Goal: Transaction & Acquisition: Download file/media

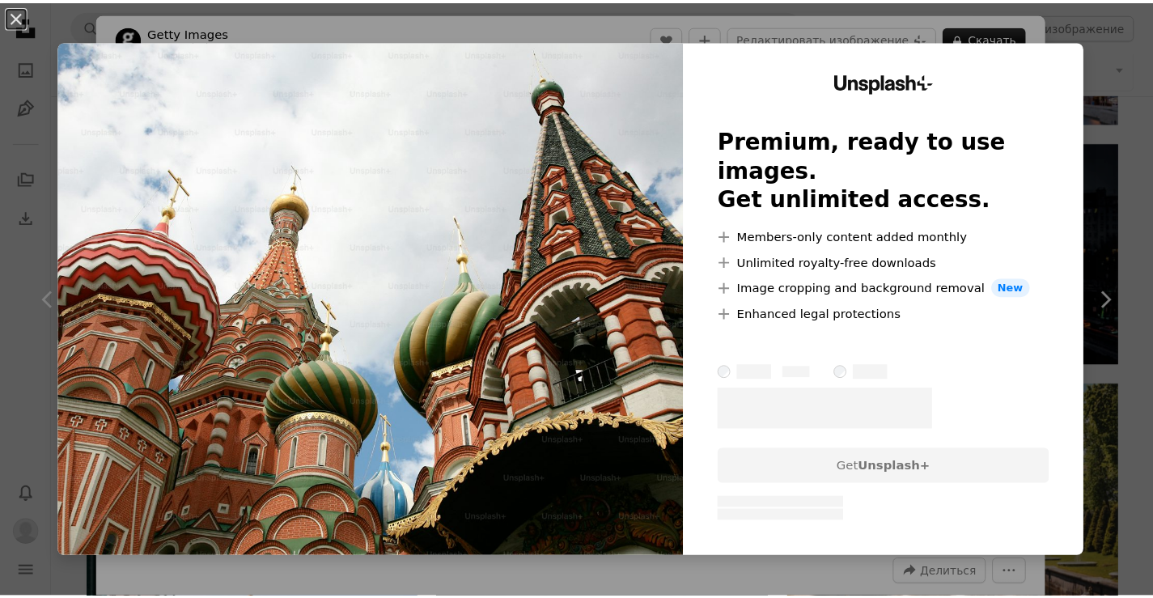
scroll to position [2877, 0]
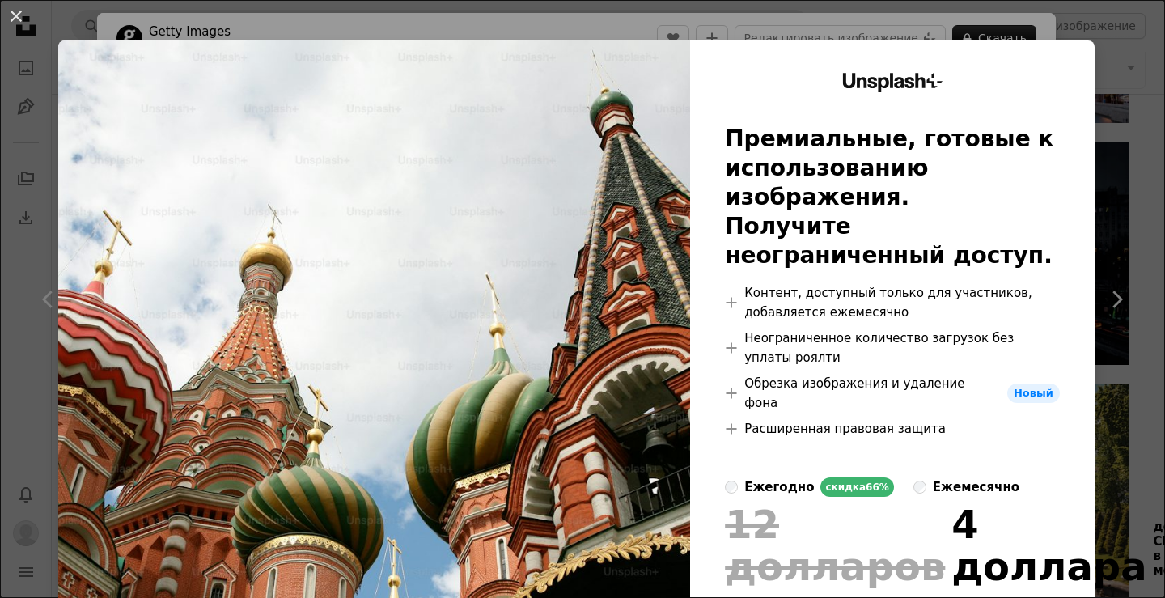
click at [1092, 213] on div "An X shape Unsplash+ Премиальные, готовые к использованию изображения. Получите…" at bounding box center [582, 299] width 1165 height 598
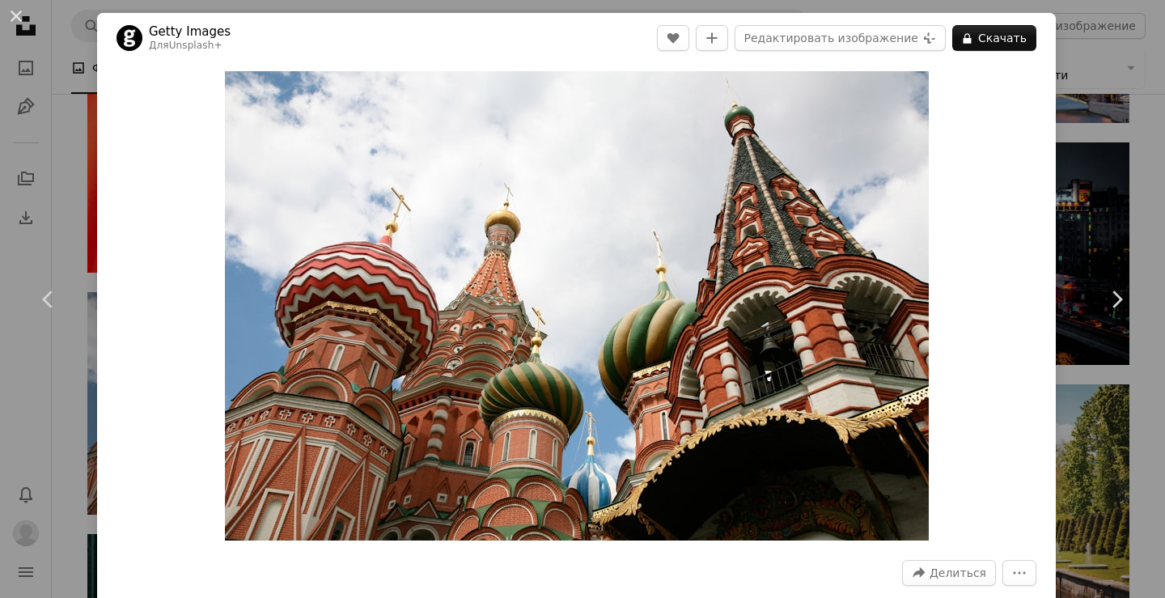
click at [1092, 213] on div "An X shape Chevron left Chevron right Getty Images Для Unsplash+ A heart A plus…" at bounding box center [582, 299] width 1165 height 598
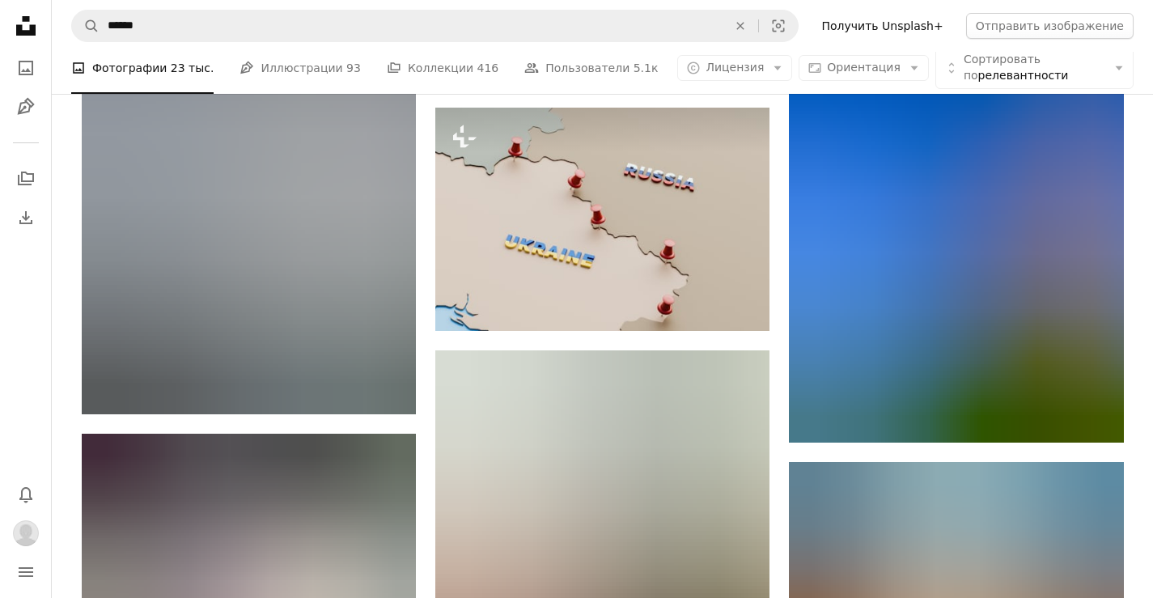
scroll to position [25211, 0]
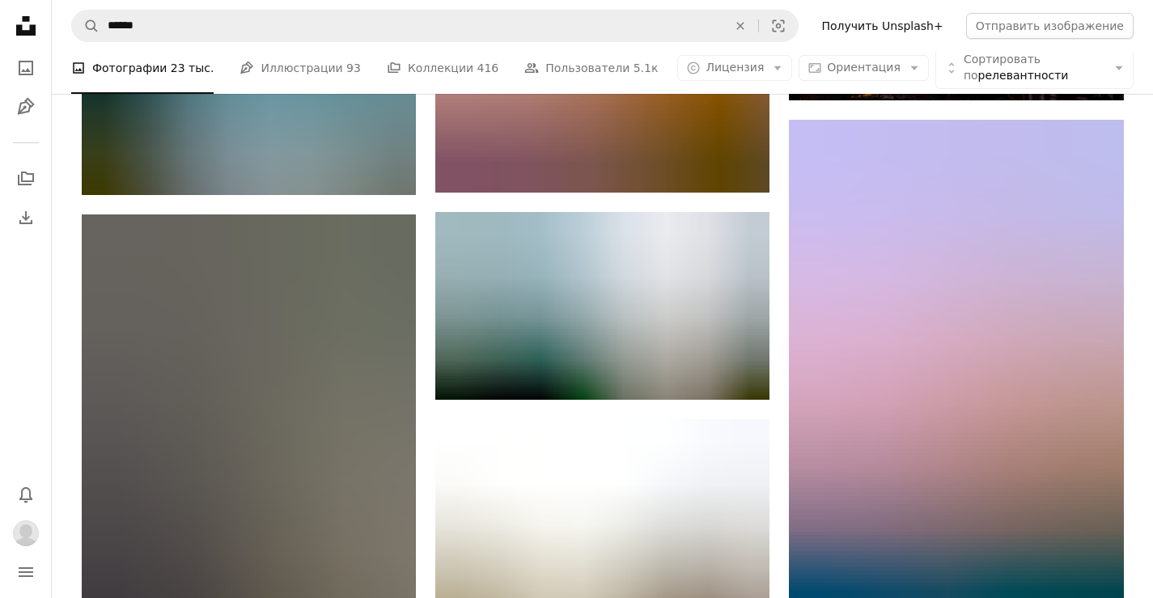
scroll to position [0, 0]
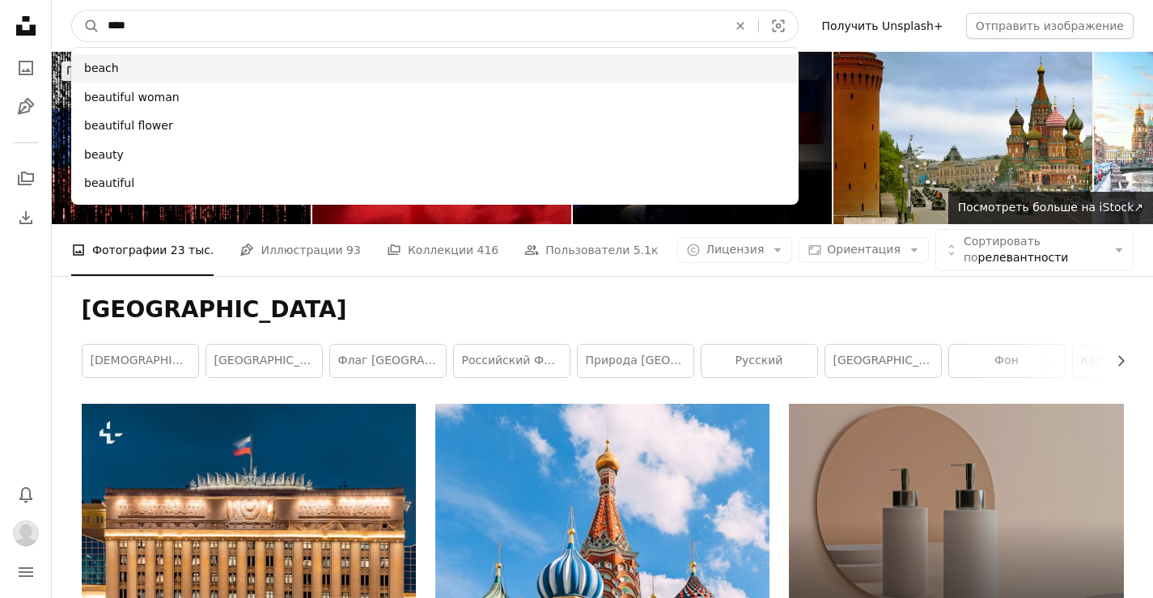
type input "****"
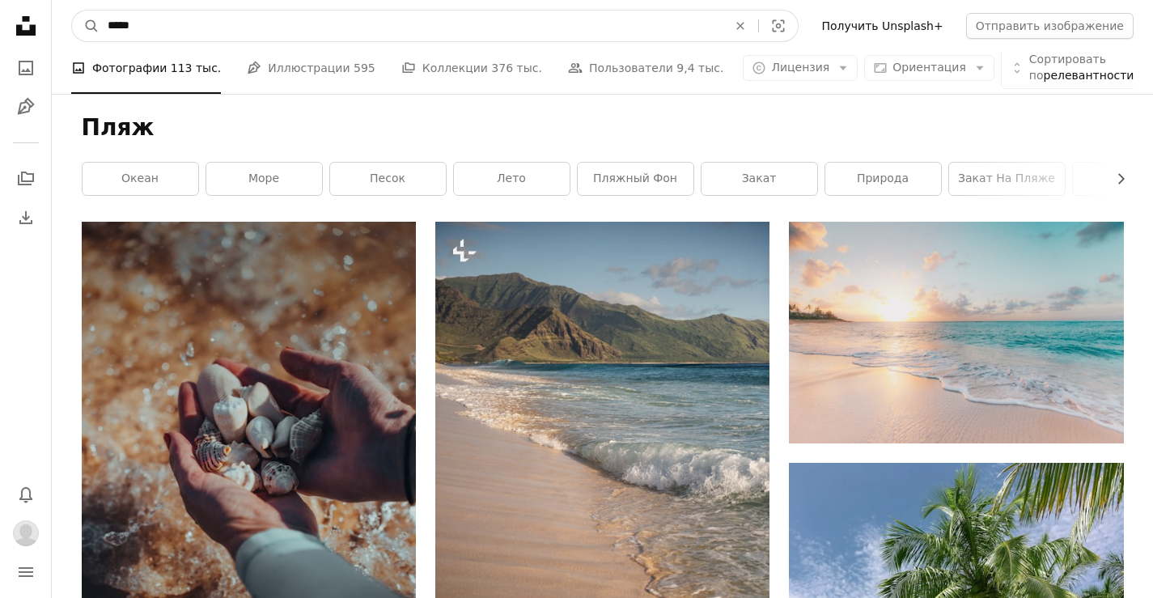
click at [165, 29] on input "*****" at bounding box center [411, 26] width 623 height 31
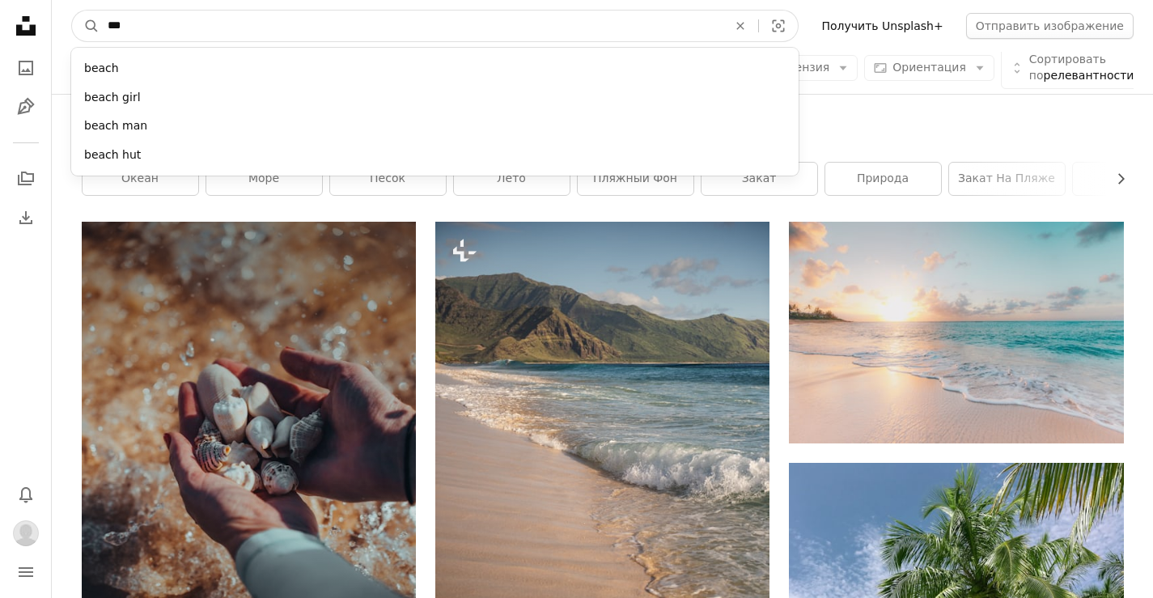
type input "****"
click button "A magnifying glass" at bounding box center [86, 26] width 28 height 31
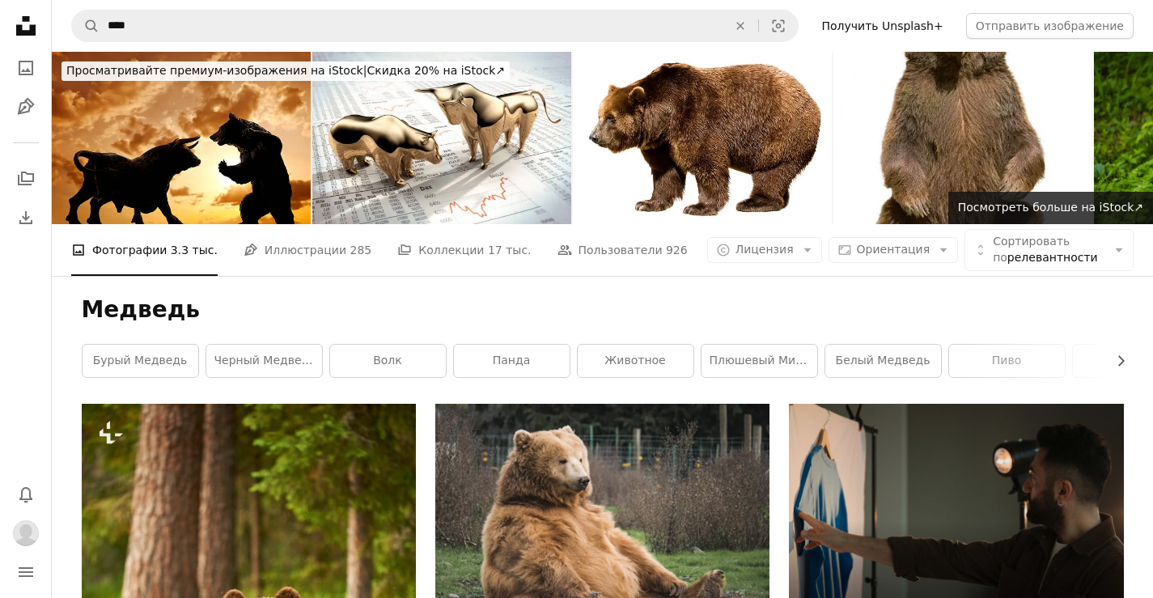
click at [778, 229] on div "A copyright icon © Лицензия Arrow down Aspect ratio Ориентация Arrow down Unfol…" at bounding box center [920, 250] width 426 height 42
click at [800, 243] on icon "Arrow down" at bounding box center [807, 250] width 15 height 15
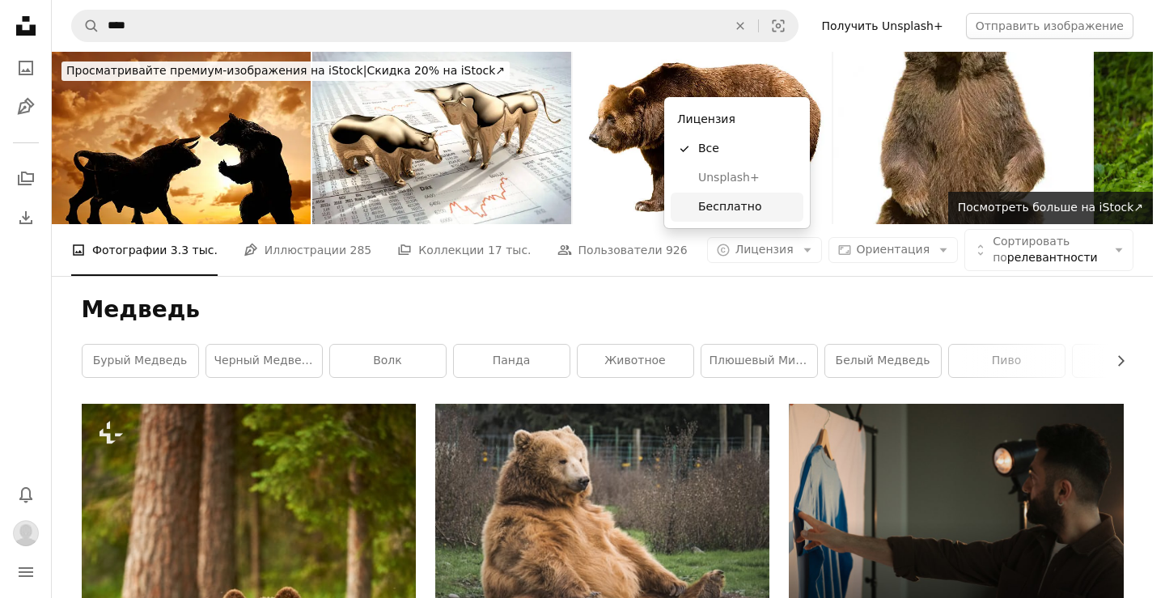
click at [747, 204] on font "Бесплатно" at bounding box center [729, 206] width 63 height 13
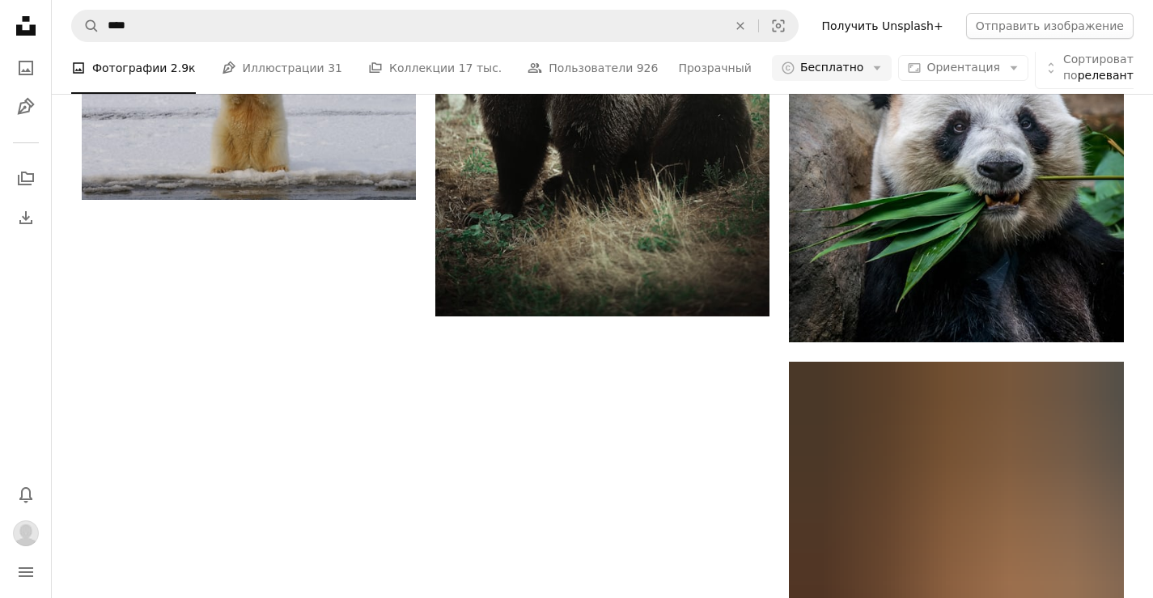
scroll to position [2266, 0]
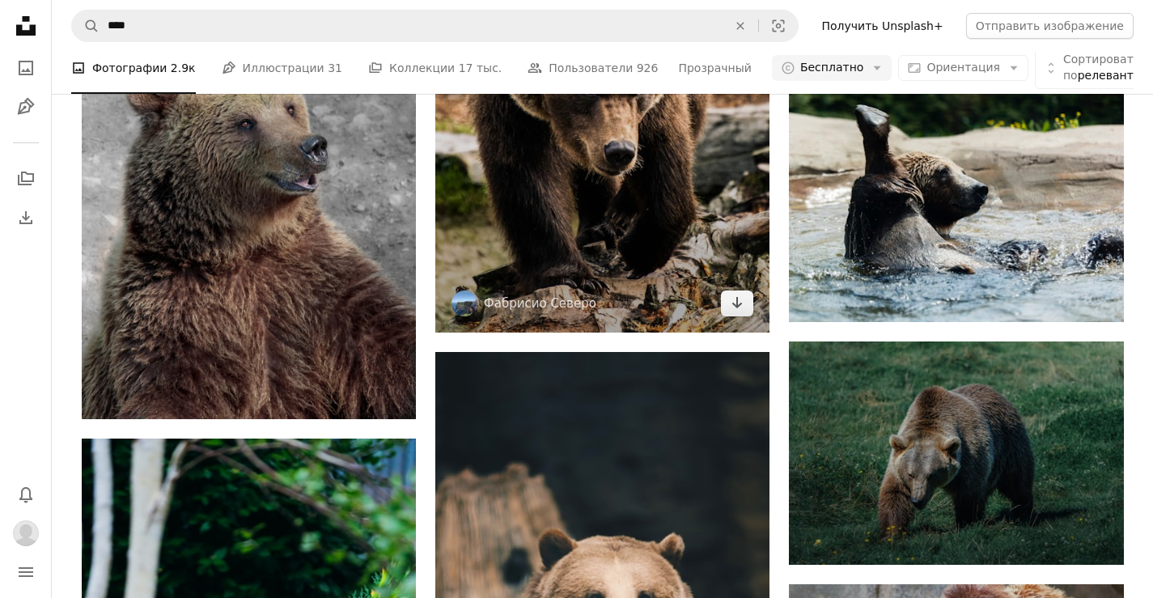
scroll to position [8011, 0]
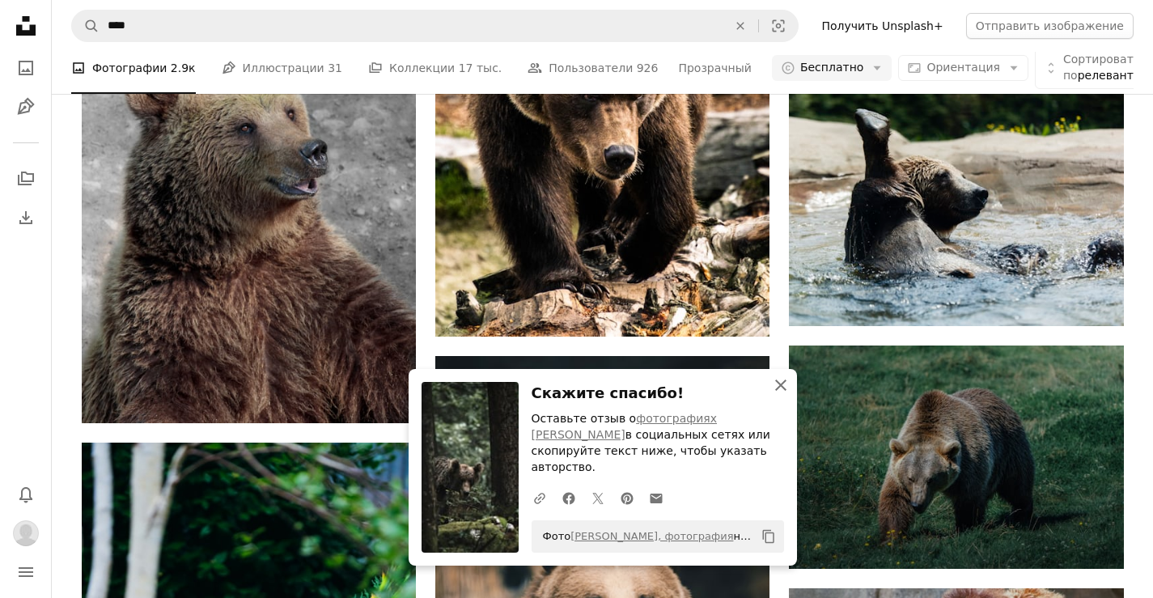
click at [779, 395] on icon "An X shape" at bounding box center [780, 384] width 19 height 19
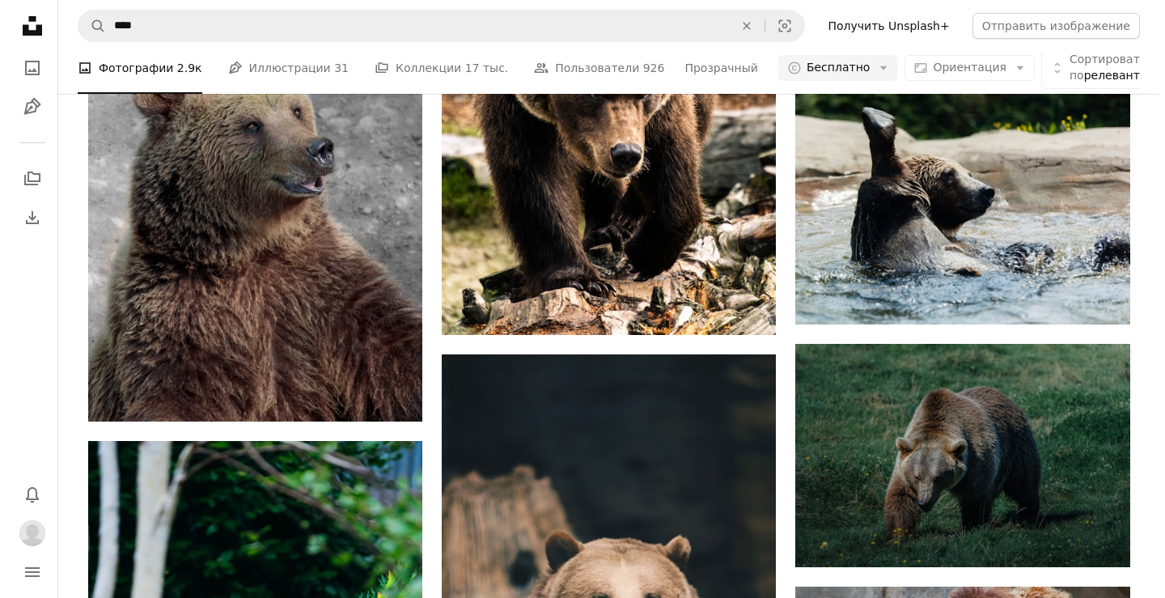
scroll to position [8011, 0]
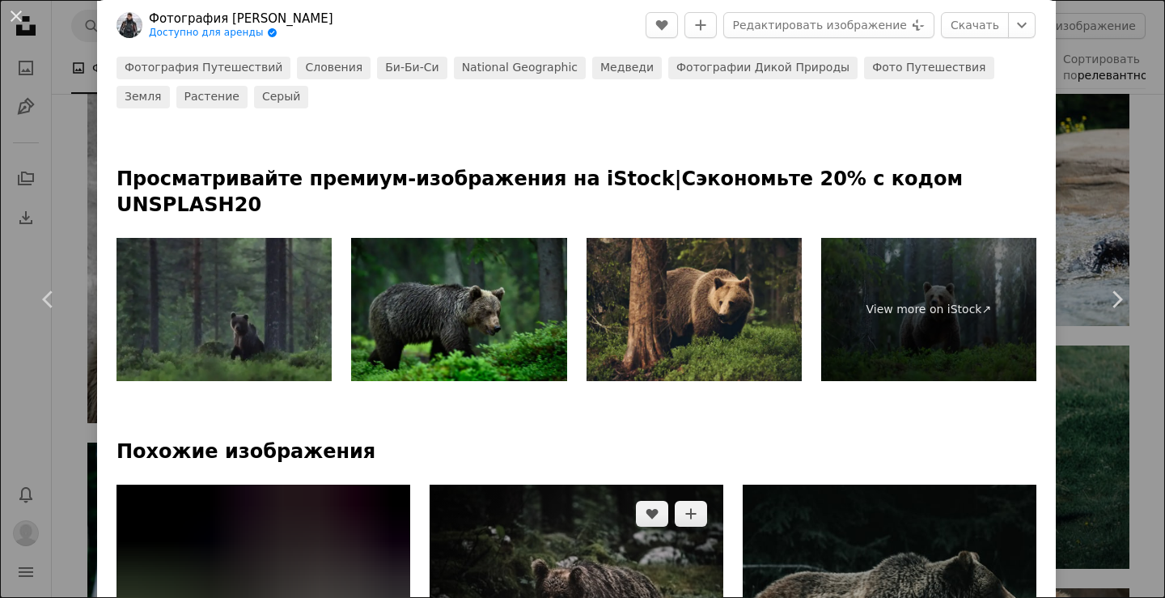
scroll to position [728, 0]
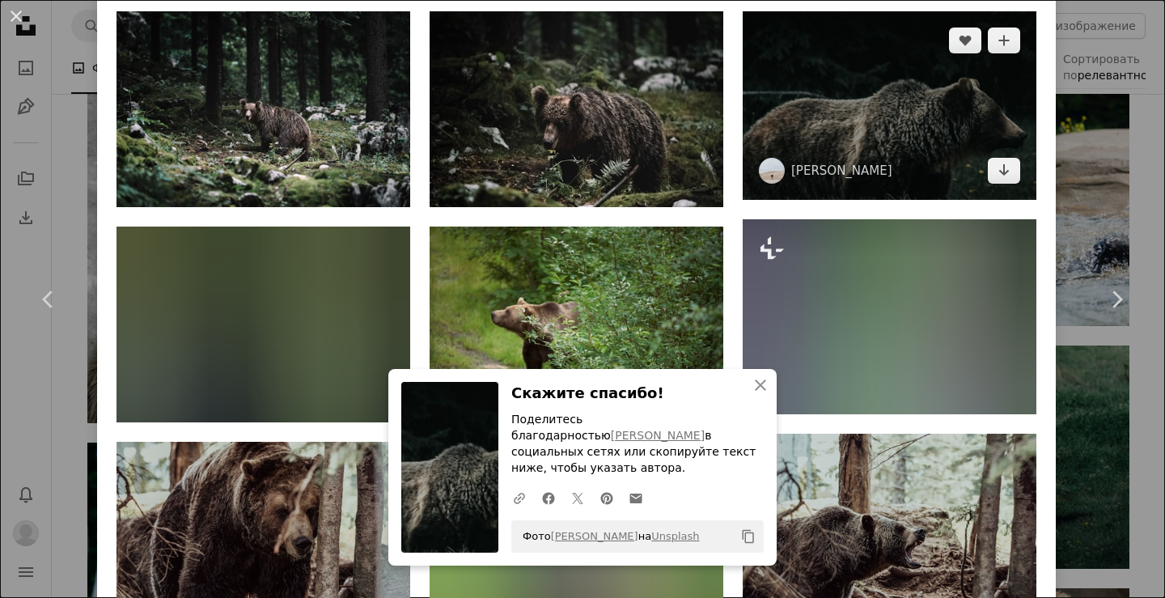
scroll to position [1295, 0]
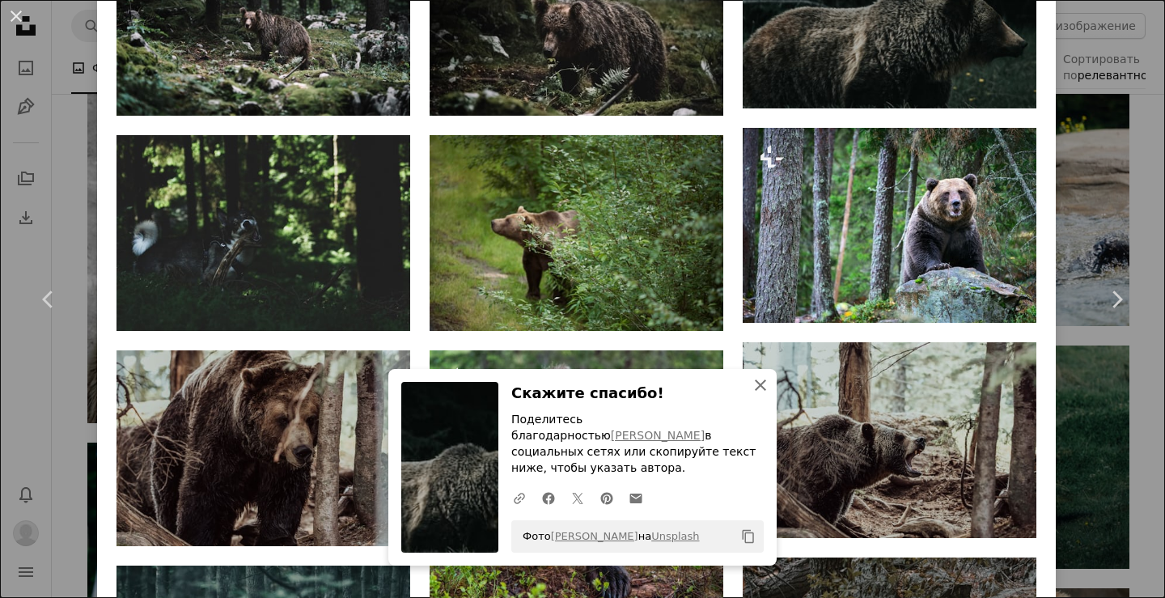
click at [757, 395] on icon "An X shape" at bounding box center [760, 384] width 19 height 19
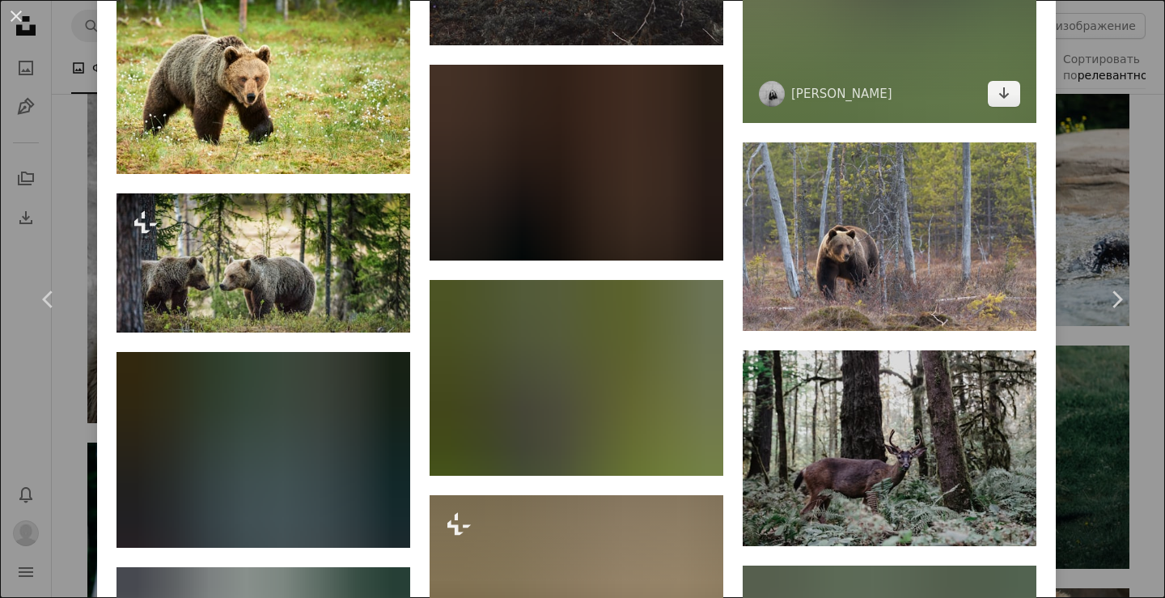
scroll to position [7710, 0]
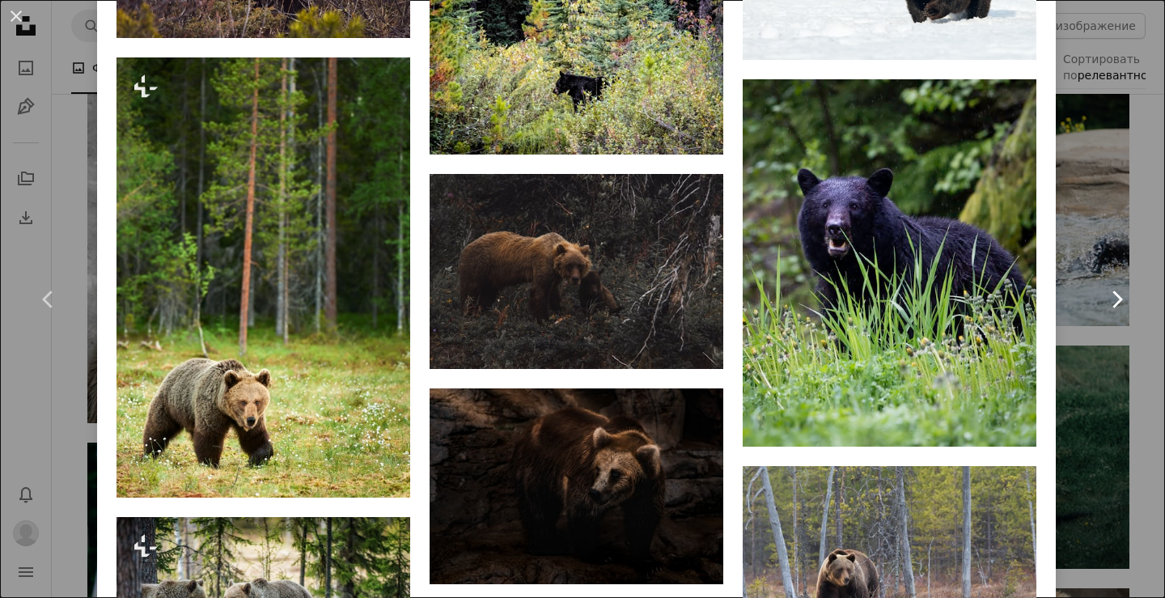
click at [1090, 226] on link "Chevron right" at bounding box center [1116, 299] width 97 height 155
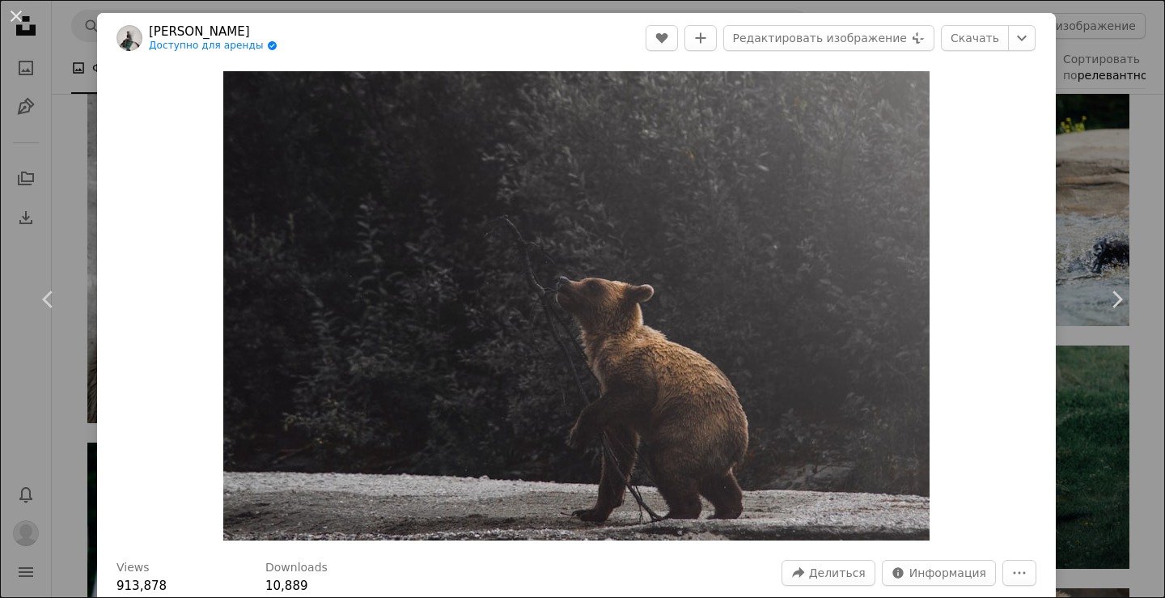
click at [1083, 200] on div "An X shape Chevron left Chevron right [PERSON_NAME] Доступно для аренды A check…" at bounding box center [582, 299] width 1165 height 598
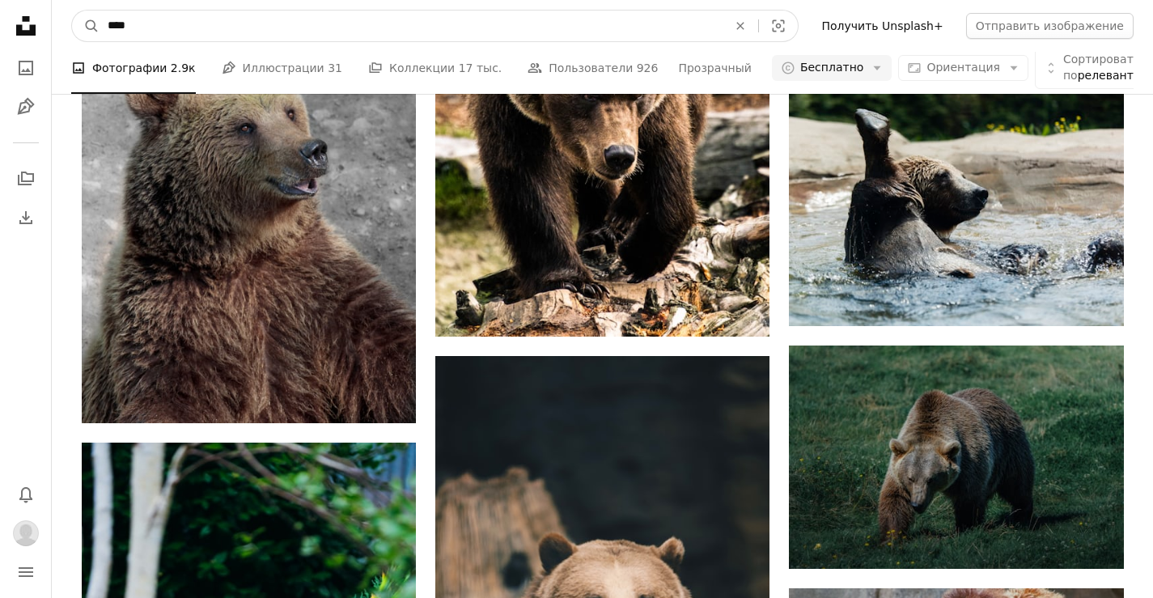
click at [223, 23] on input "****" at bounding box center [411, 26] width 623 height 31
type input "**********"
click button "A magnifying glass" at bounding box center [86, 26] width 28 height 31
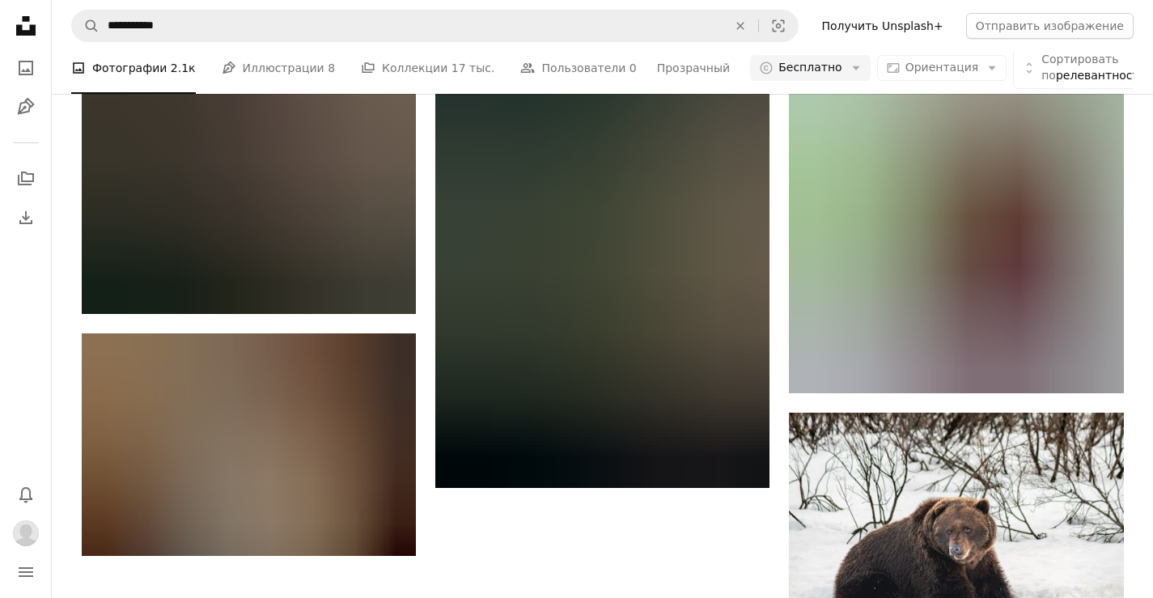
scroll to position [2339, 0]
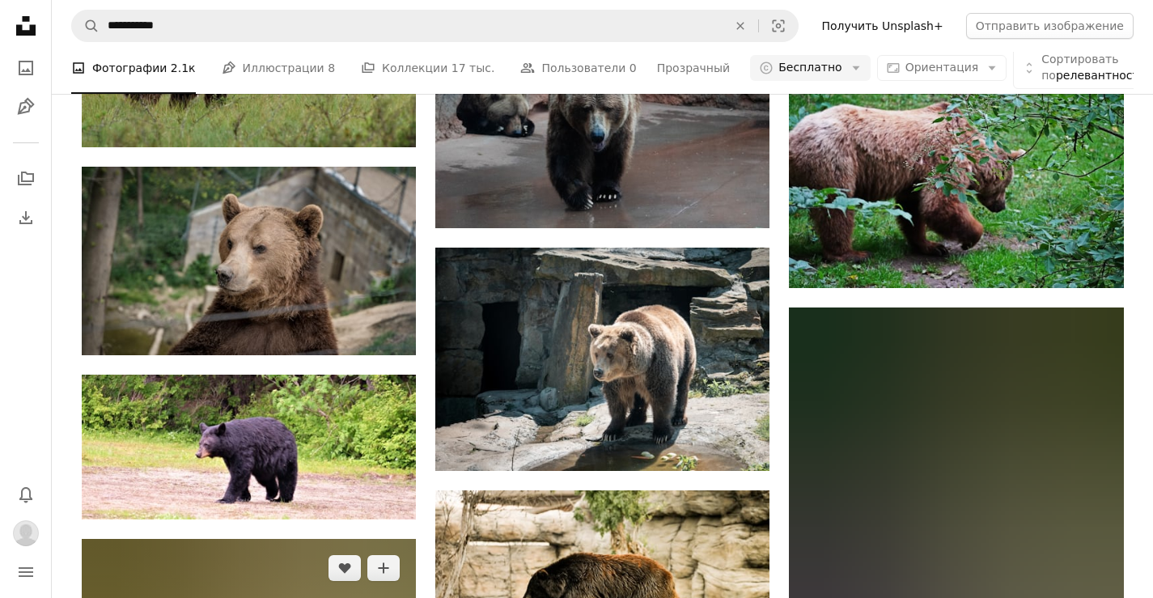
scroll to position [10107, 0]
